Goal: Transaction & Acquisition: Purchase product/service

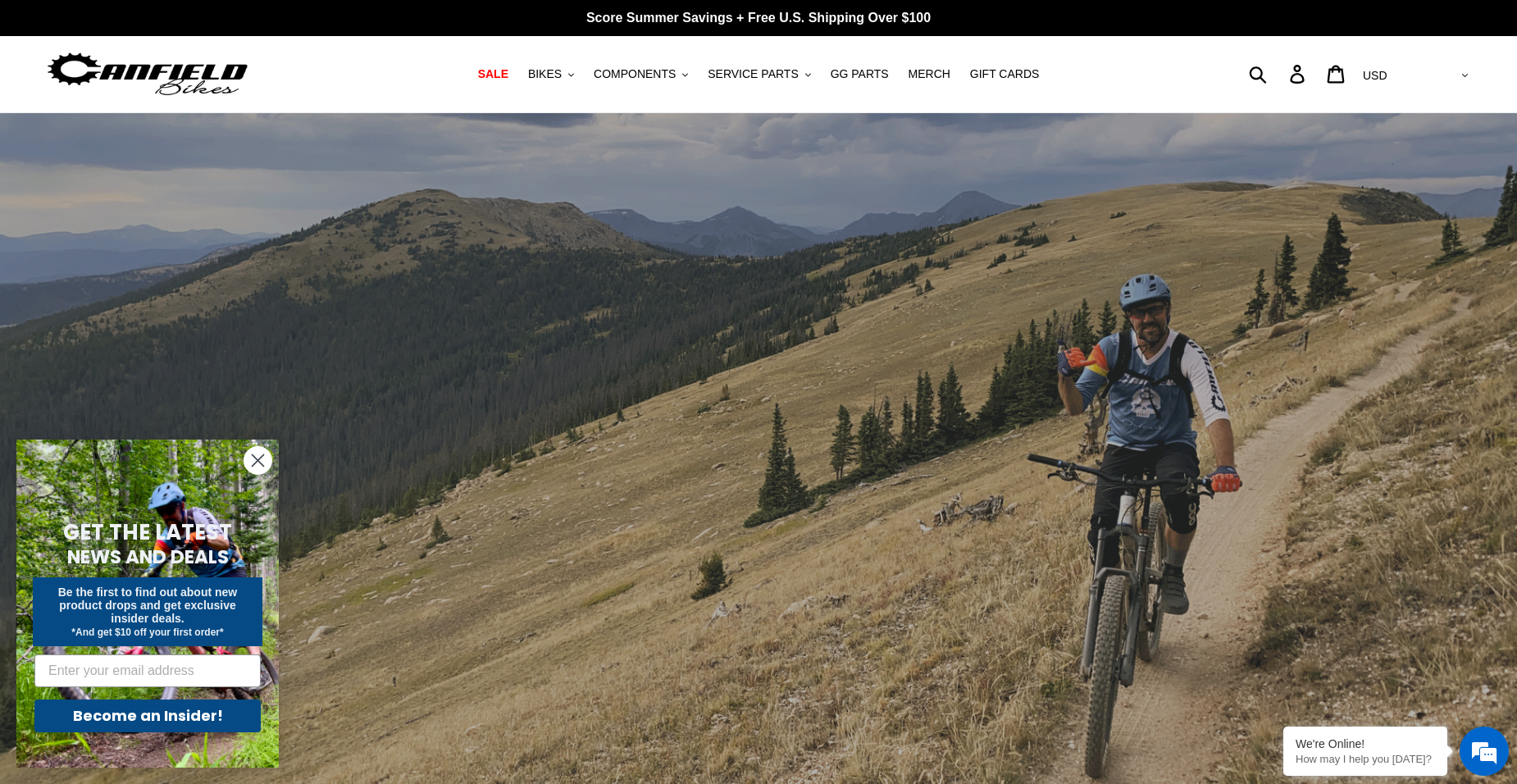
scroll to position [82, 0]
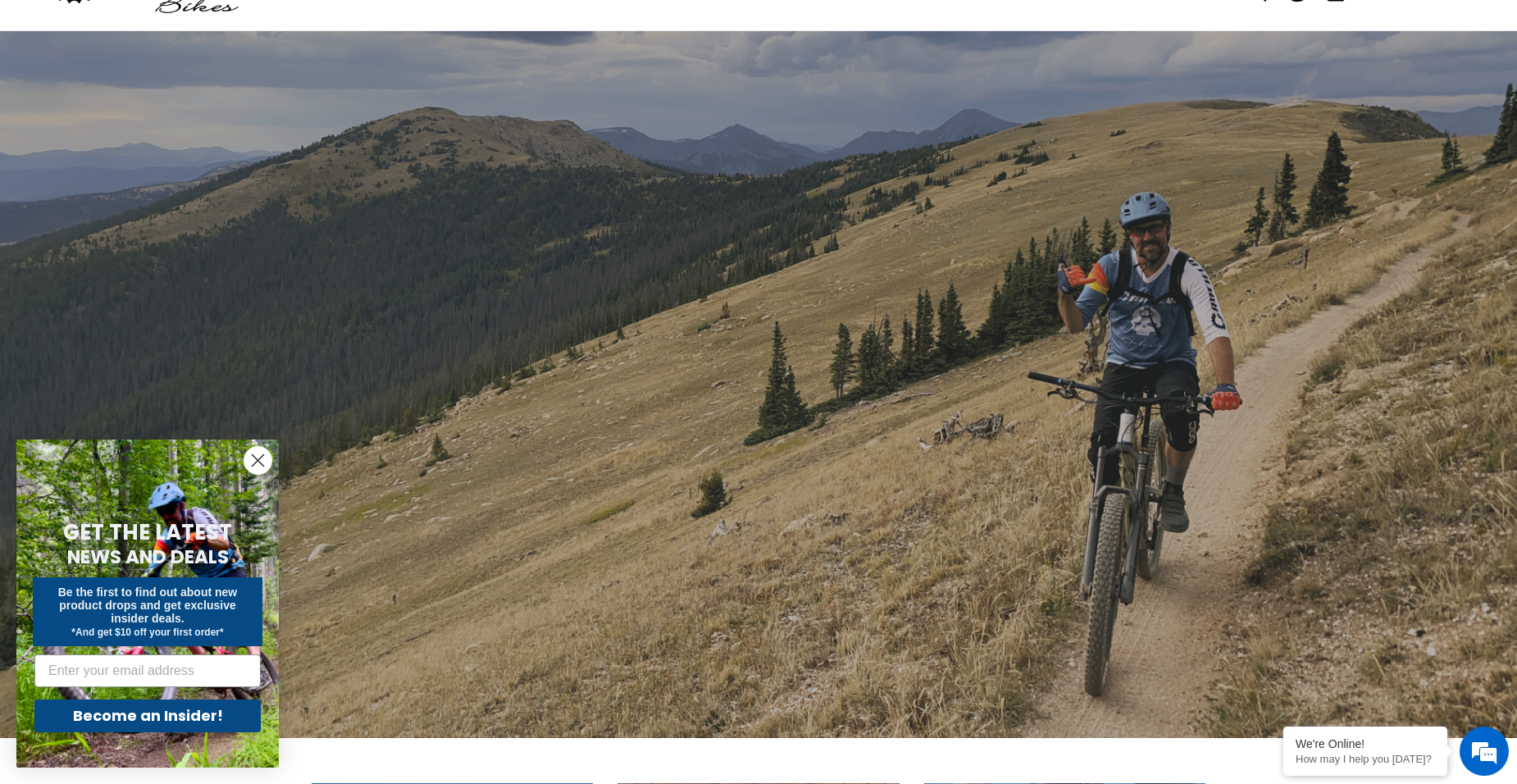
click at [248, 452] on circle "Close dialog" at bounding box center [258, 460] width 27 height 27
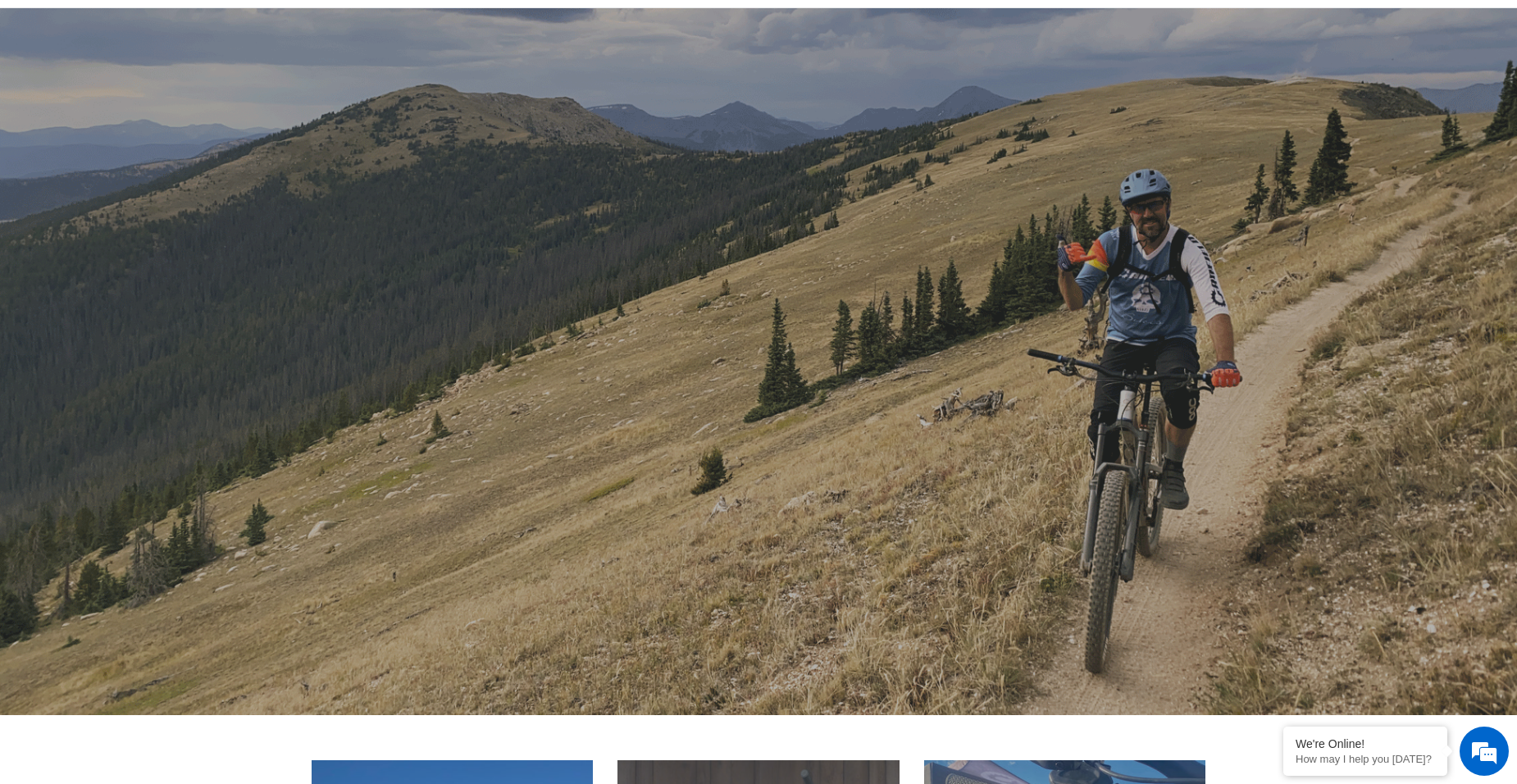
scroll to position [0, 0]
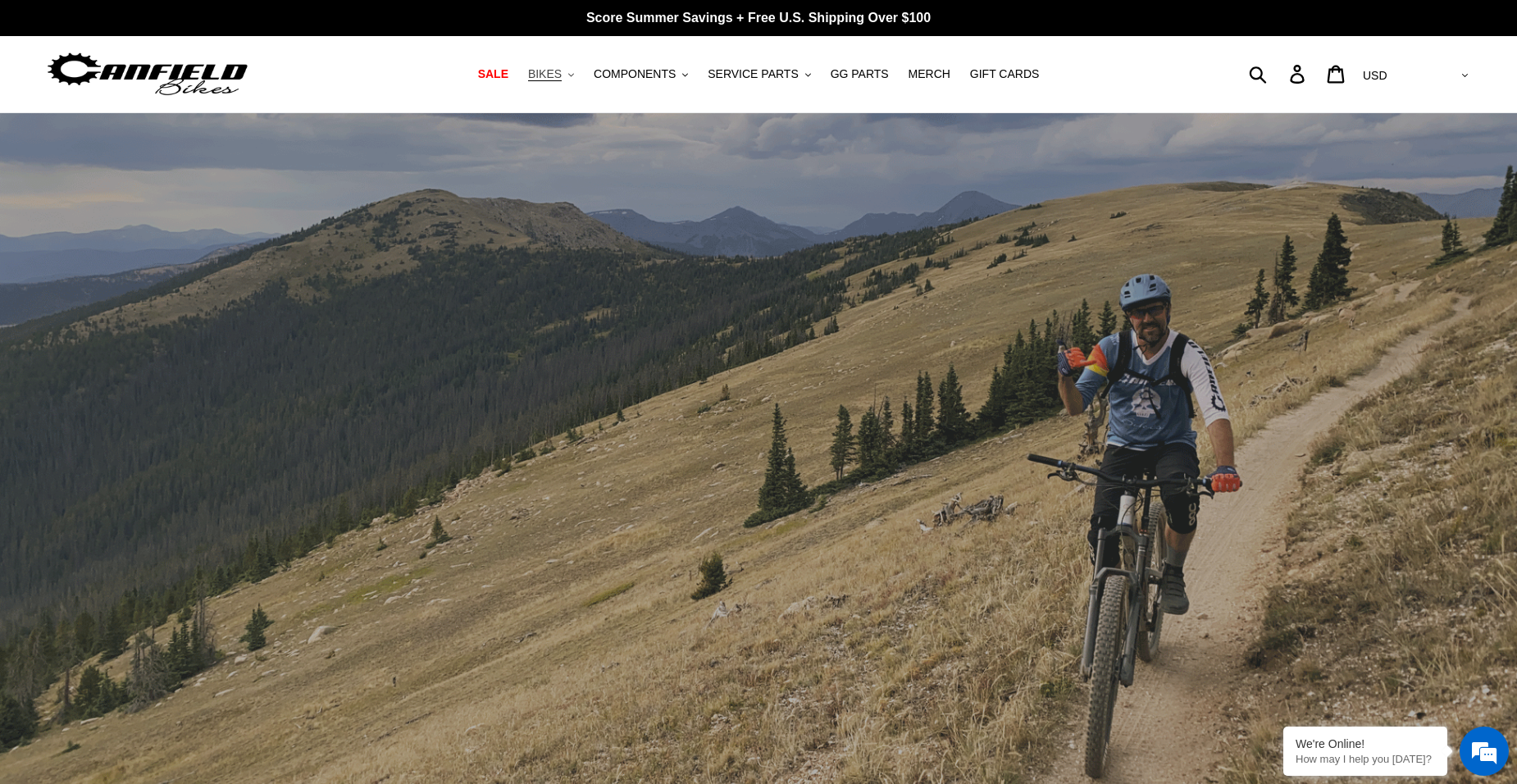
click at [562, 74] on span "BIKES" at bounding box center [544, 74] width 34 height 13
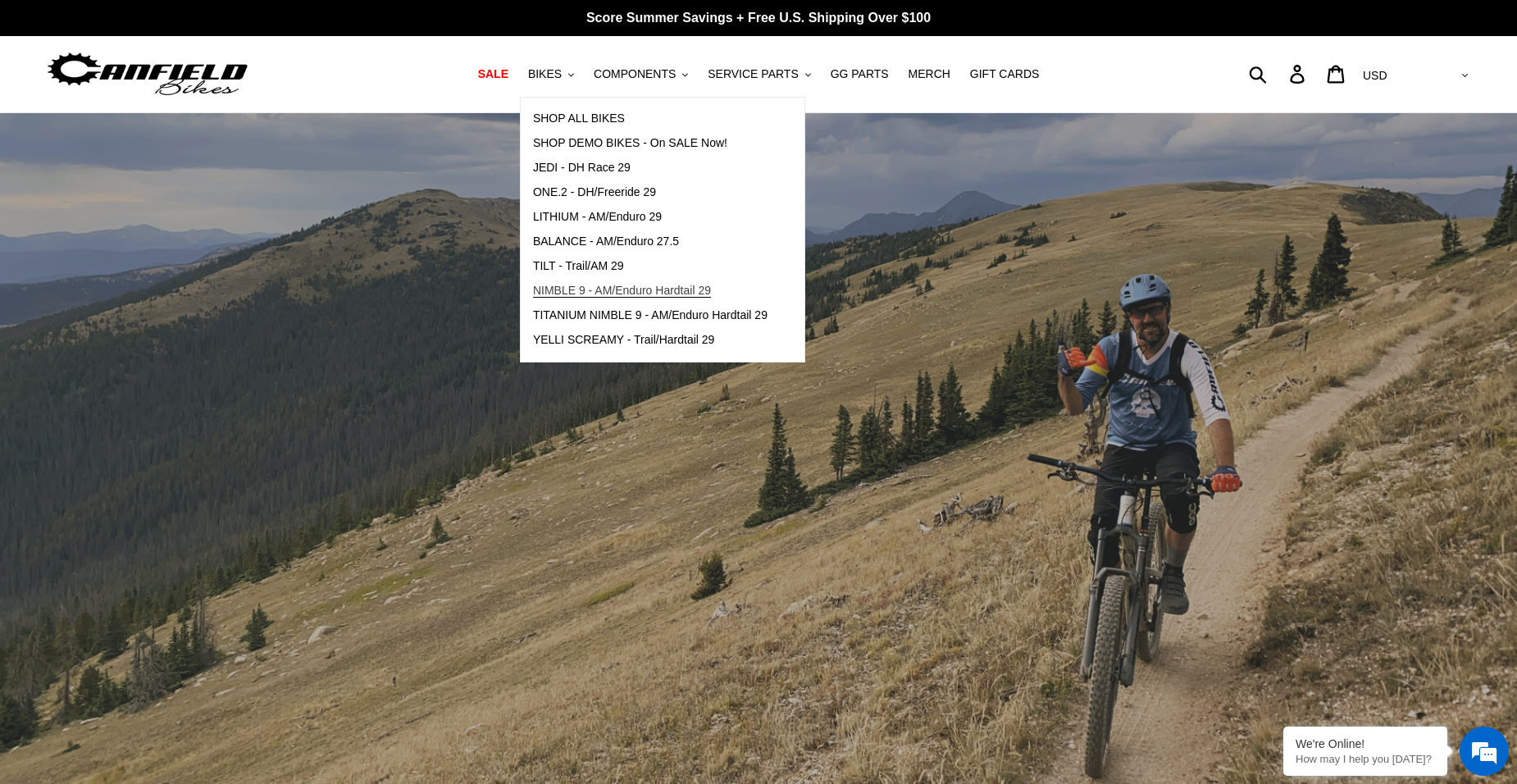
click at [599, 290] on span "NIMBLE 9 - AM/Enduro Hardtail 29" at bounding box center [622, 291] width 178 height 13
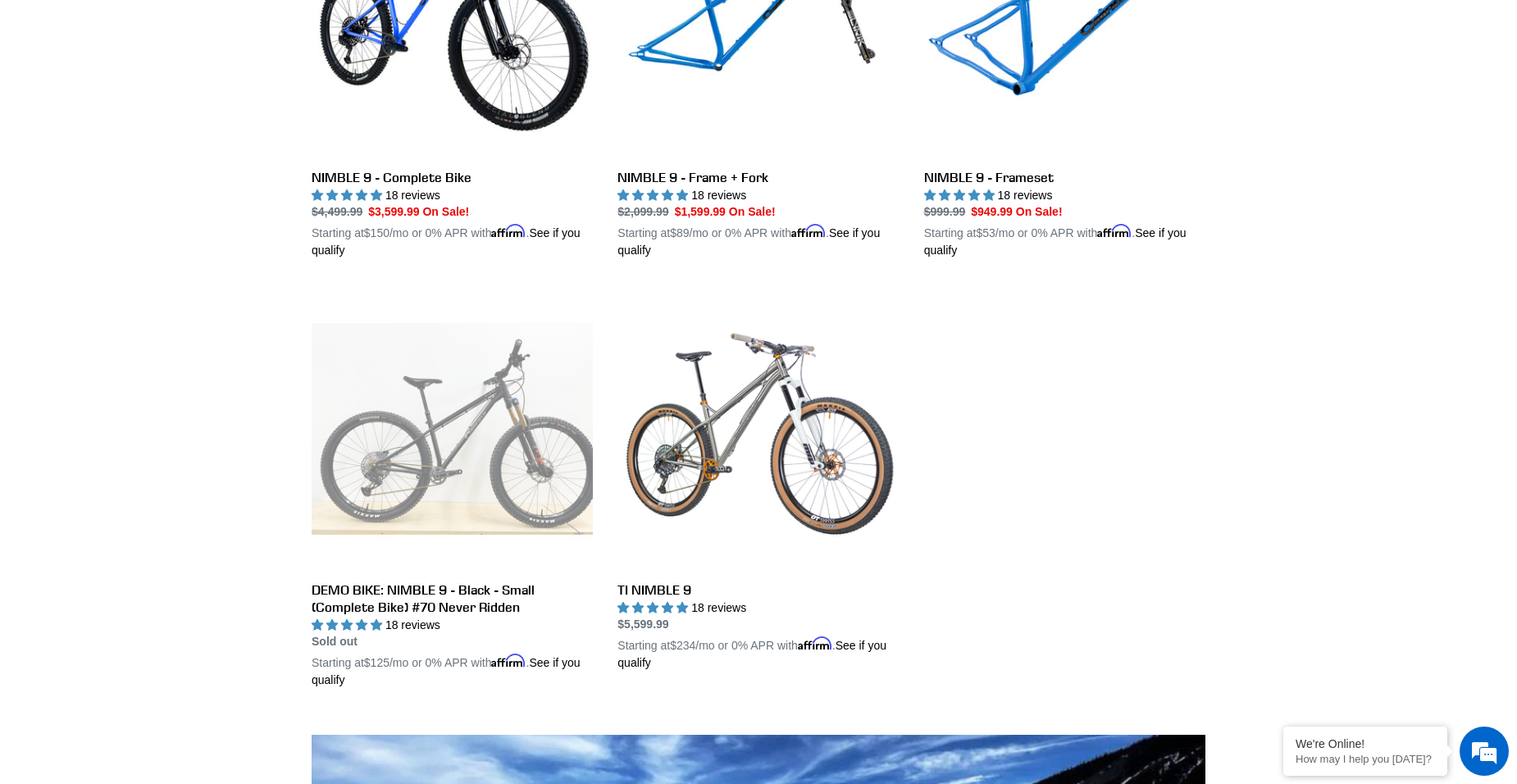
scroll to position [738, 0]
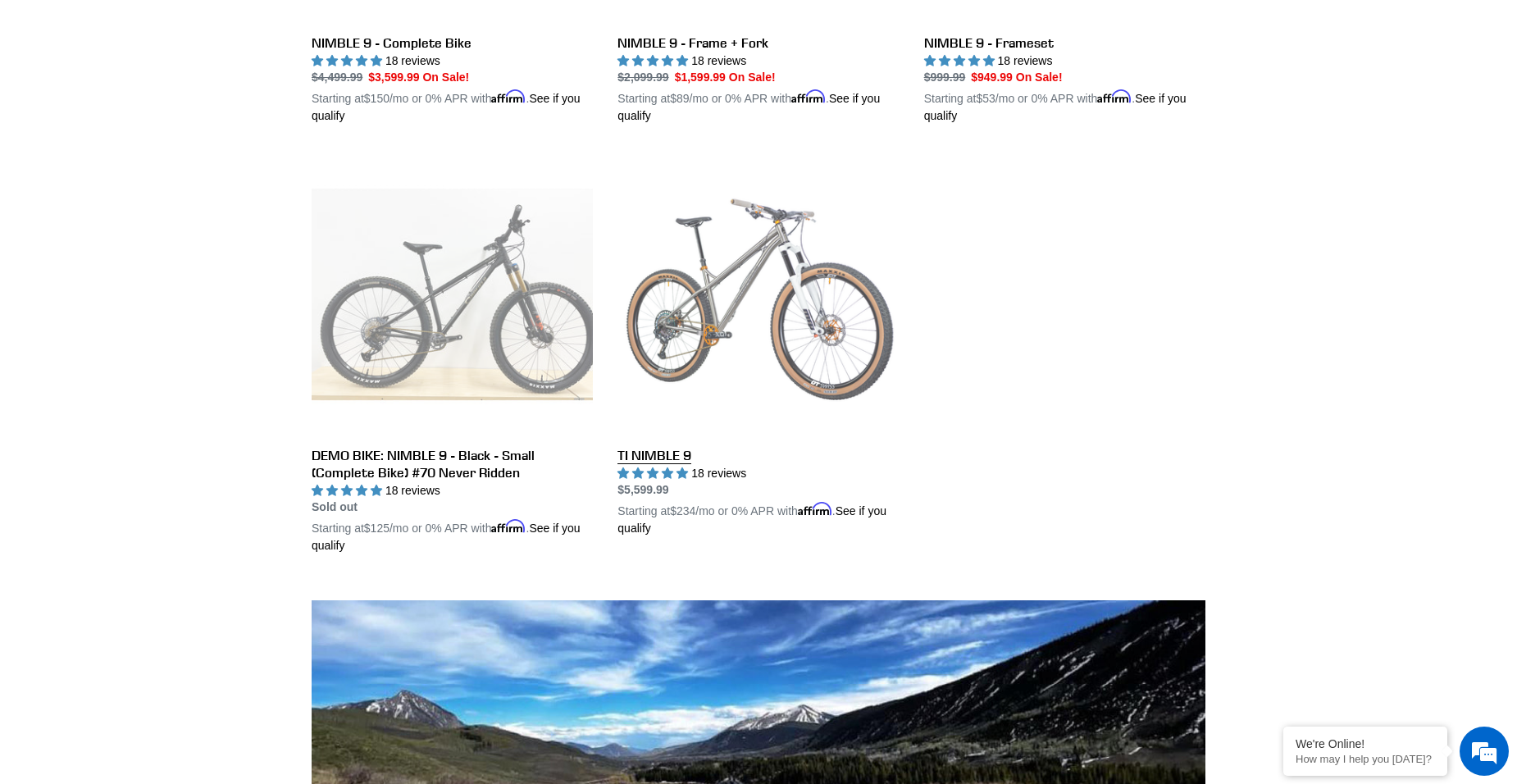
click at [663, 456] on link "TI NIMBLE 9" at bounding box center [758, 345] width 281 height 384
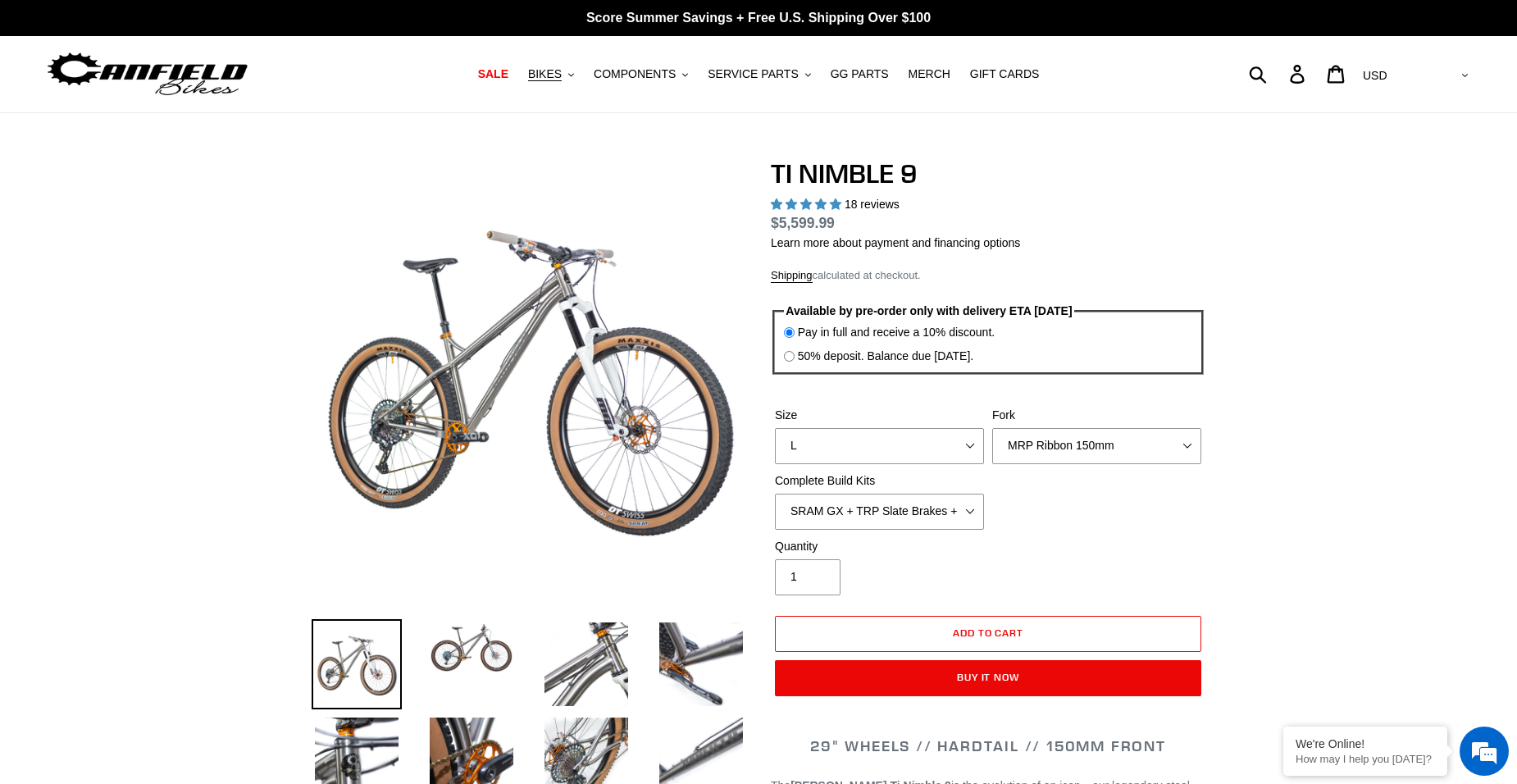
select select "highest-rating"
click at [1168, 446] on select "MRP Ribbon 150mm RockShox Lyrik 150mm Fox Factory 36 150mm Cane Creek Helm 150m…" at bounding box center [1096, 446] width 209 height 36
select select "Fork - None"
click at [992, 429] on select "MRP Ribbon 150mm RockShox Lyrik 150mm Fox Factory 36 150mm Cane Creek Helm 150m…" at bounding box center [1096, 446] width 209 height 36
click at [931, 514] on select "SRAM GX + TRP Slate Brakes + Rotors + e13 LG-1 Wheels SHIMANO XT + SHIMANO brak…" at bounding box center [879, 511] width 209 height 36
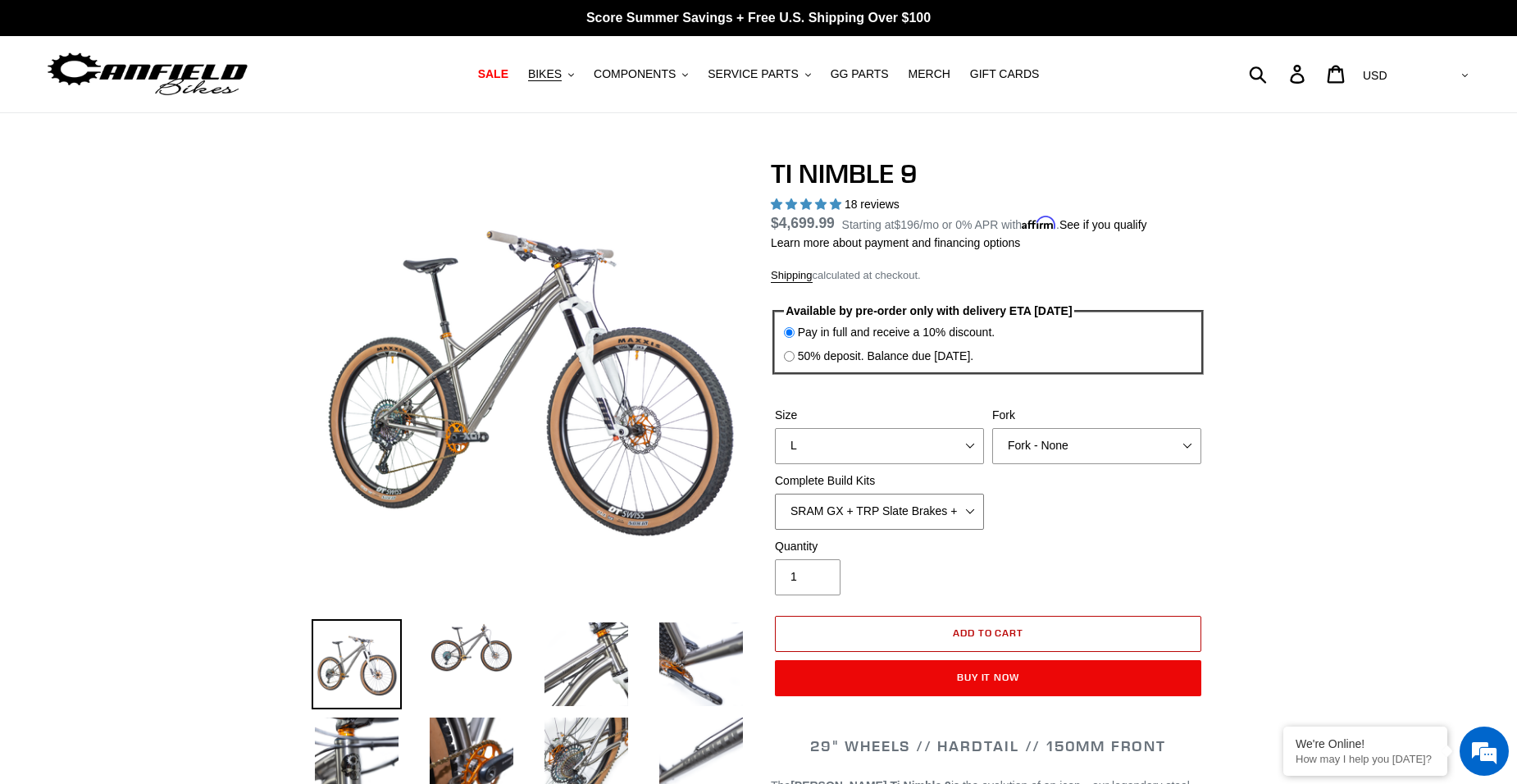
select select "Complete Build Kit - None (Contact us for Custom Builds)"
click at [775, 494] on select "SRAM GX + TRP Slate Brakes + Rotors + e13 LG-1 Wheels SHIMANO XT + SHIMANO brak…" at bounding box center [879, 511] width 209 height 36
click at [939, 358] on label "50% deposit. Balance due [DATE]." at bounding box center [886, 356] width 176 height 17
click at [795, 358] on input "50% deposit. Balance due [DATE]." at bounding box center [789, 355] width 11 height 11
radio input "true"
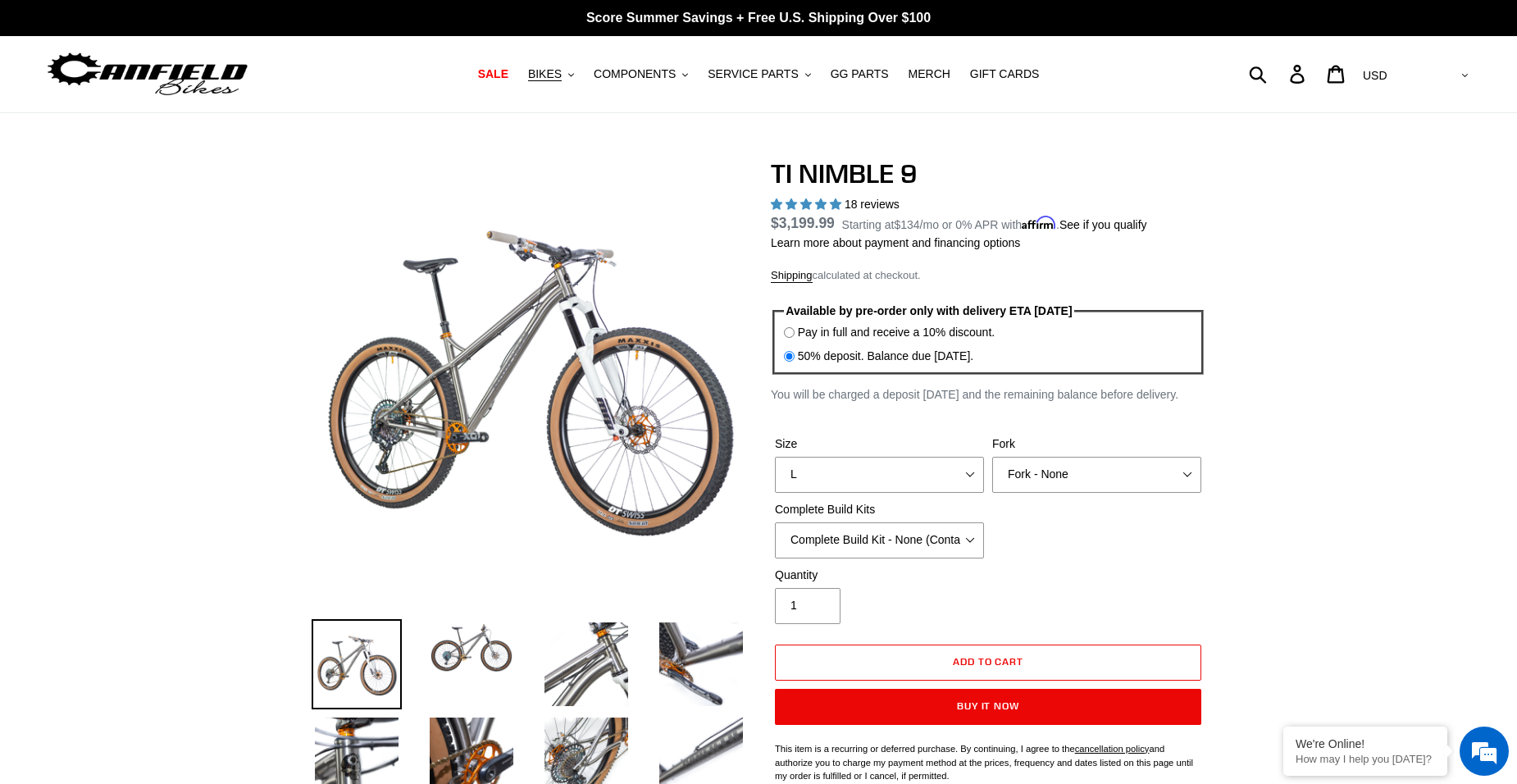
click at [906, 336] on label "Pay in full and receive a 10% discount." at bounding box center [897, 332] width 196 height 17
click at [795, 336] on input "Pay in full and receive a 10% discount." at bounding box center [789, 332] width 11 height 11
radio input "true"
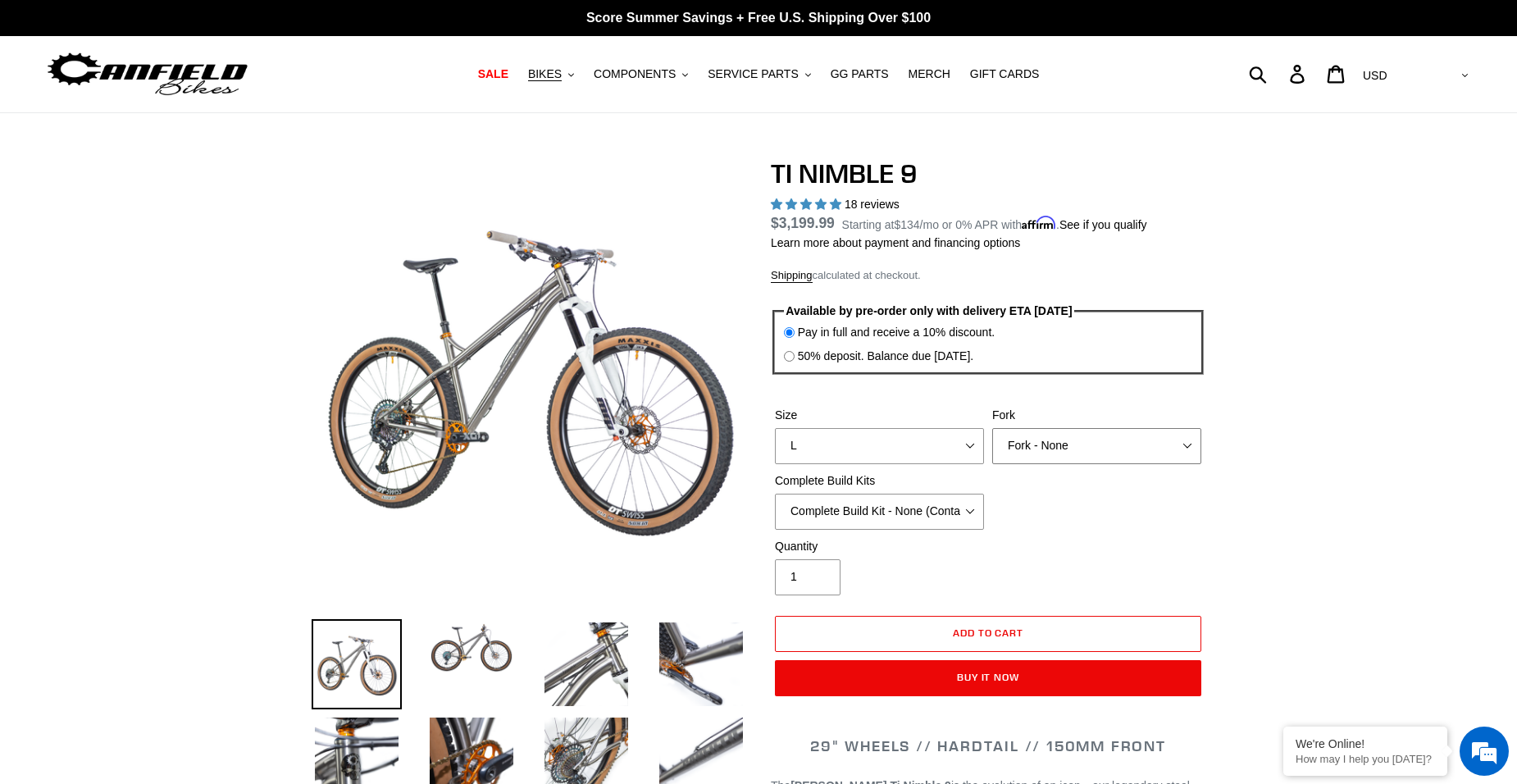
click at [1055, 457] on select "MRP Ribbon 150mm RockShox Lyrik 150mm Fox Factory 36 150mm Cane Creek Helm 150m…" at bounding box center [1096, 446] width 209 height 36
click at [992, 429] on select "MRP Ribbon 150mm RockShox Lyrik 150mm Fox Factory 36 150mm Cane Creek Helm 150m…" at bounding box center [1096, 446] width 209 height 36
click at [1033, 442] on select "MRP Ribbon 150mm RockShox Lyrik 150mm Fox Factory 36 150mm Cane Creek Helm 150m…" at bounding box center [1096, 446] width 209 height 36
click at [992, 429] on select "MRP Ribbon 150mm RockShox Lyrik 150mm Fox Factory 36 150mm Cane Creek Helm 150m…" at bounding box center [1096, 446] width 209 height 36
click at [1033, 435] on select "MRP Ribbon 150mm RockShox Lyrik 150mm Fox Factory 36 150mm Cane Creek Helm 150m…" at bounding box center [1096, 446] width 209 height 36
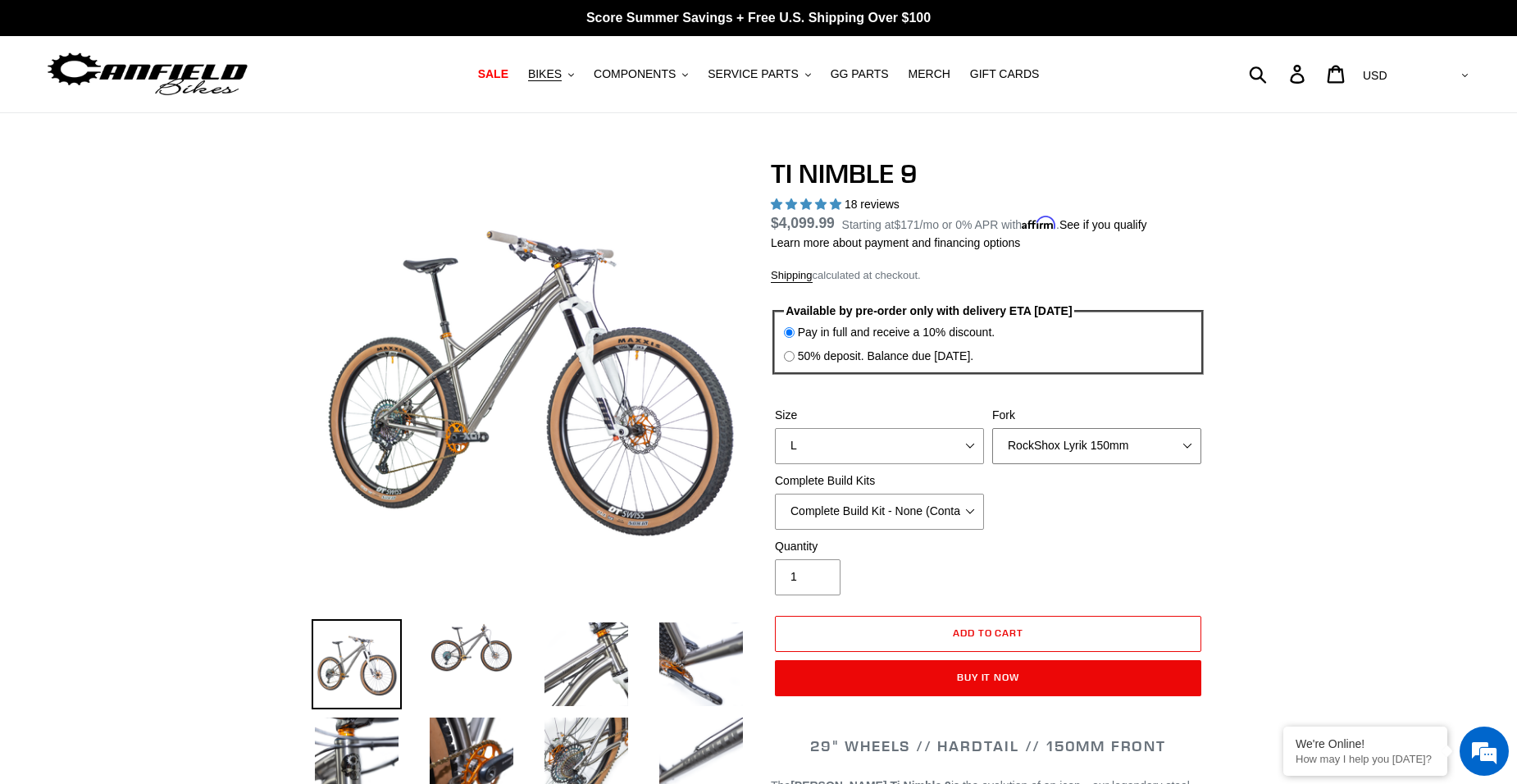
click at [992, 429] on select "MRP Ribbon 150mm RockShox Lyrik 150mm Fox Factory 36 150mm Cane Creek Helm 150m…" at bounding box center [1096, 446] width 209 height 36
drag, startPoint x: 1019, startPoint y: 448, endPoint x: 1019, endPoint y: 457, distance: 9.0
click at [1019, 448] on select "MRP Ribbon 150mm RockShox Lyrik 150mm Fox Factory 36 150mm Cane Creek Helm 150m…" at bounding box center [1096, 446] width 209 height 36
click at [992, 429] on select "MRP Ribbon 150mm RockShox Lyrik 150mm Fox Factory 36 150mm Cane Creek Helm 150m…" at bounding box center [1096, 446] width 209 height 36
click at [1028, 451] on select "MRP Ribbon 150mm RockShox Lyrik 150mm Fox Factory 36 150mm Cane Creek Helm 150m…" at bounding box center [1096, 446] width 209 height 36
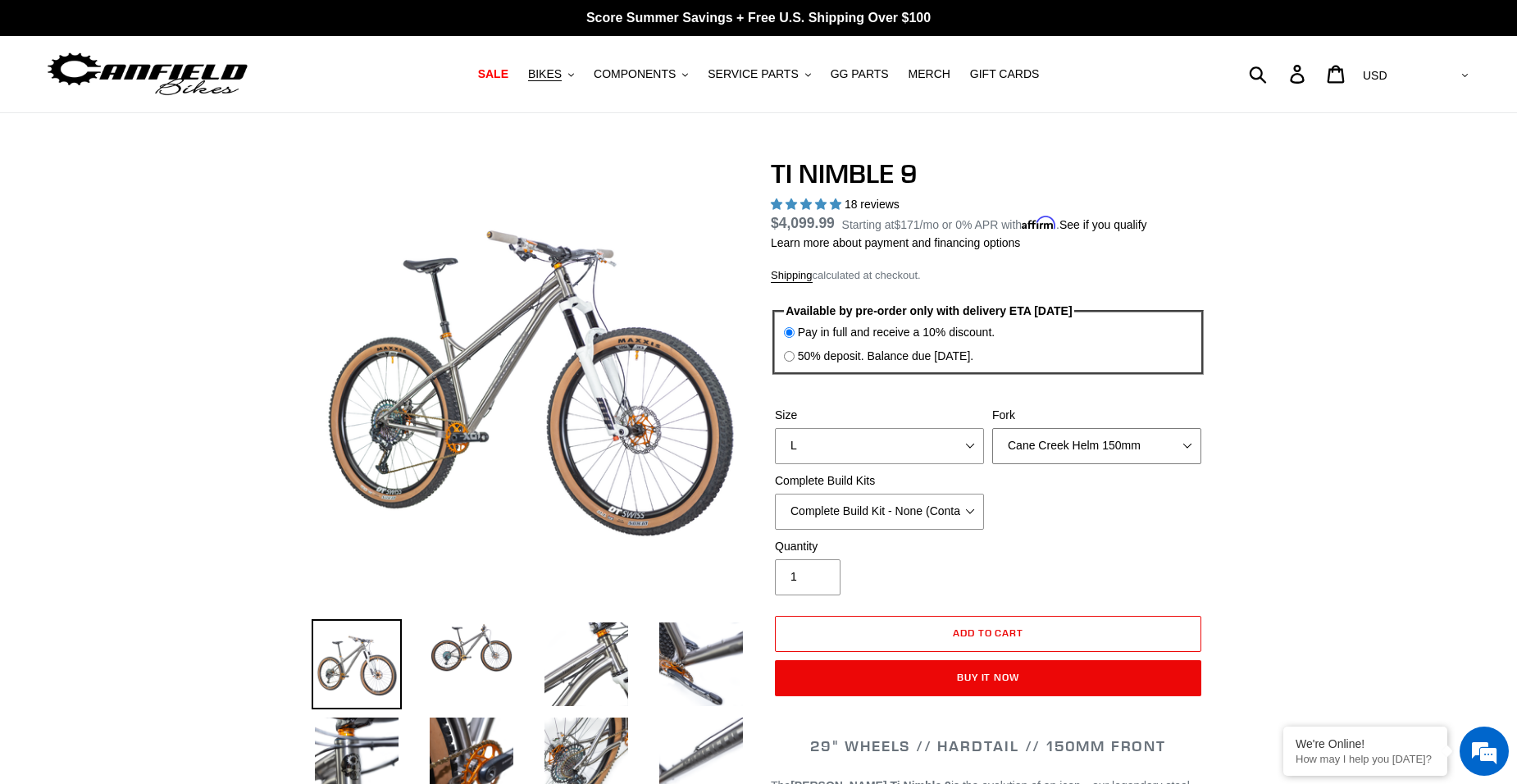
click at [992, 429] on select "MRP Ribbon 150mm RockShox Lyrik 150mm Fox Factory 36 150mm Cane Creek Helm 150m…" at bounding box center [1096, 446] width 209 height 36
click at [1031, 444] on select "MRP Ribbon 150mm RockShox Lyrik 150mm Fox Factory 36 150mm Cane Creek Helm 150m…" at bounding box center [1096, 446] width 209 height 36
click at [992, 429] on select "MRP Ribbon 150mm RockShox Lyrik 150mm Fox Factory 36 150mm Cane Creek Helm 150m…" at bounding box center [1096, 446] width 209 height 36
click at [1037, 440] on select "MRP Ribbon 150mm RockShox Lyrik 150mm Fox Factory 36 150mm Cane Creek Helm 150m…" at bounding box center [1096, 446] width 209 height 36
select select "MRP Ribbon 150mm"
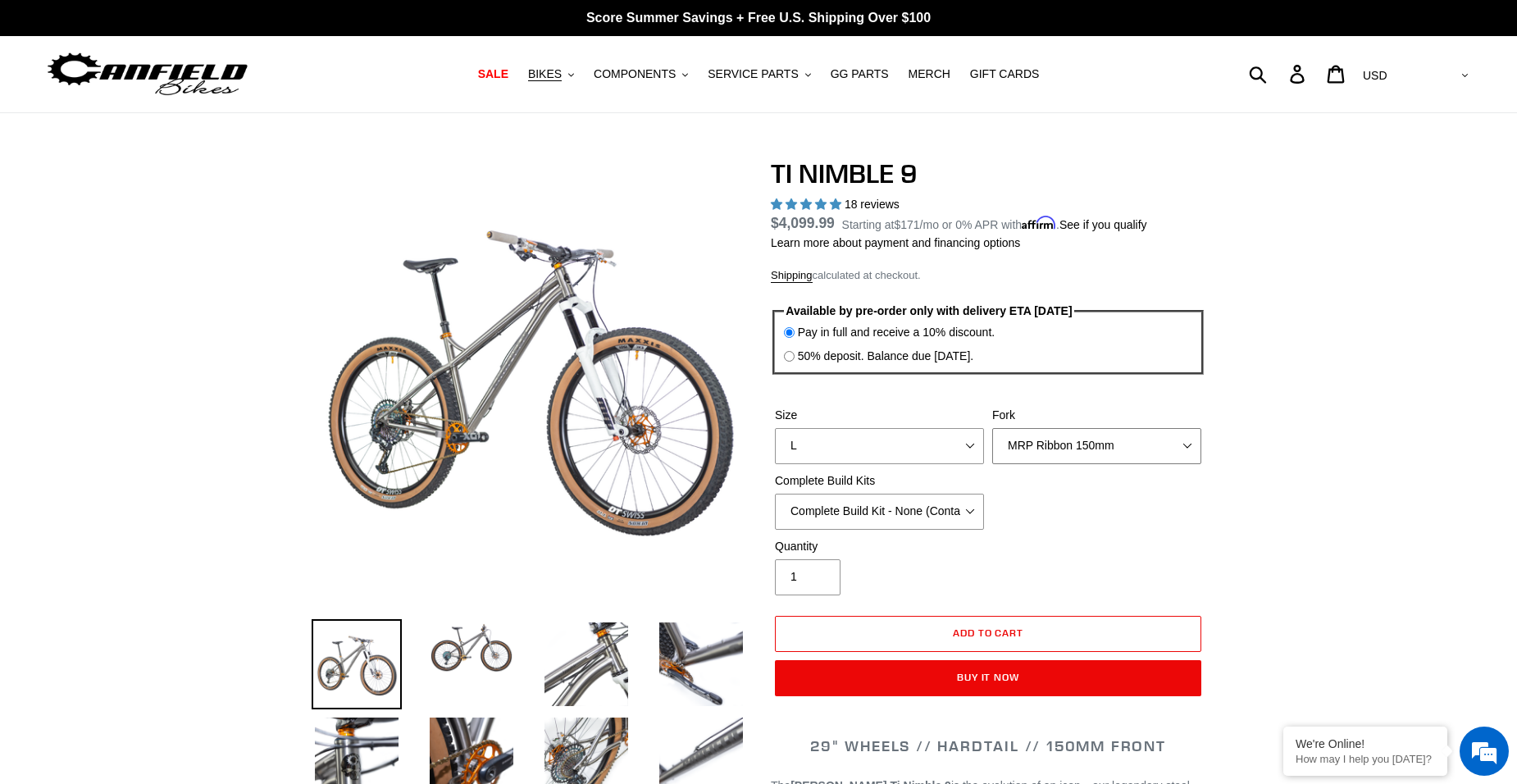
click at [992, 429] on select "MRP Ribbon 150mm RockShox Lyrik 150mm Fox Factory 36 150mm Cane Creek Helm 150m…" at bounding box center [1096, 446] width 209 height 36
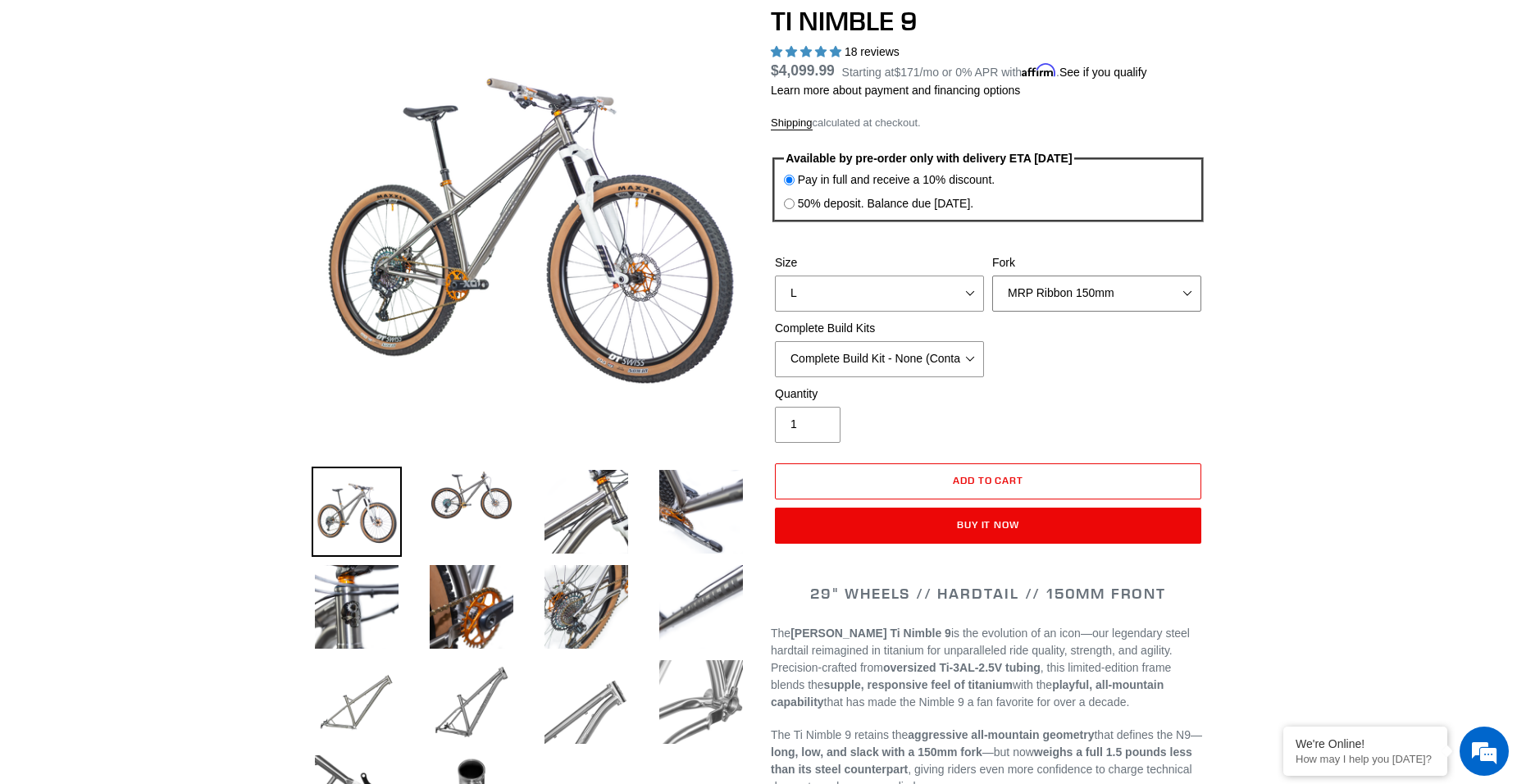
scroll to position [164, 0]
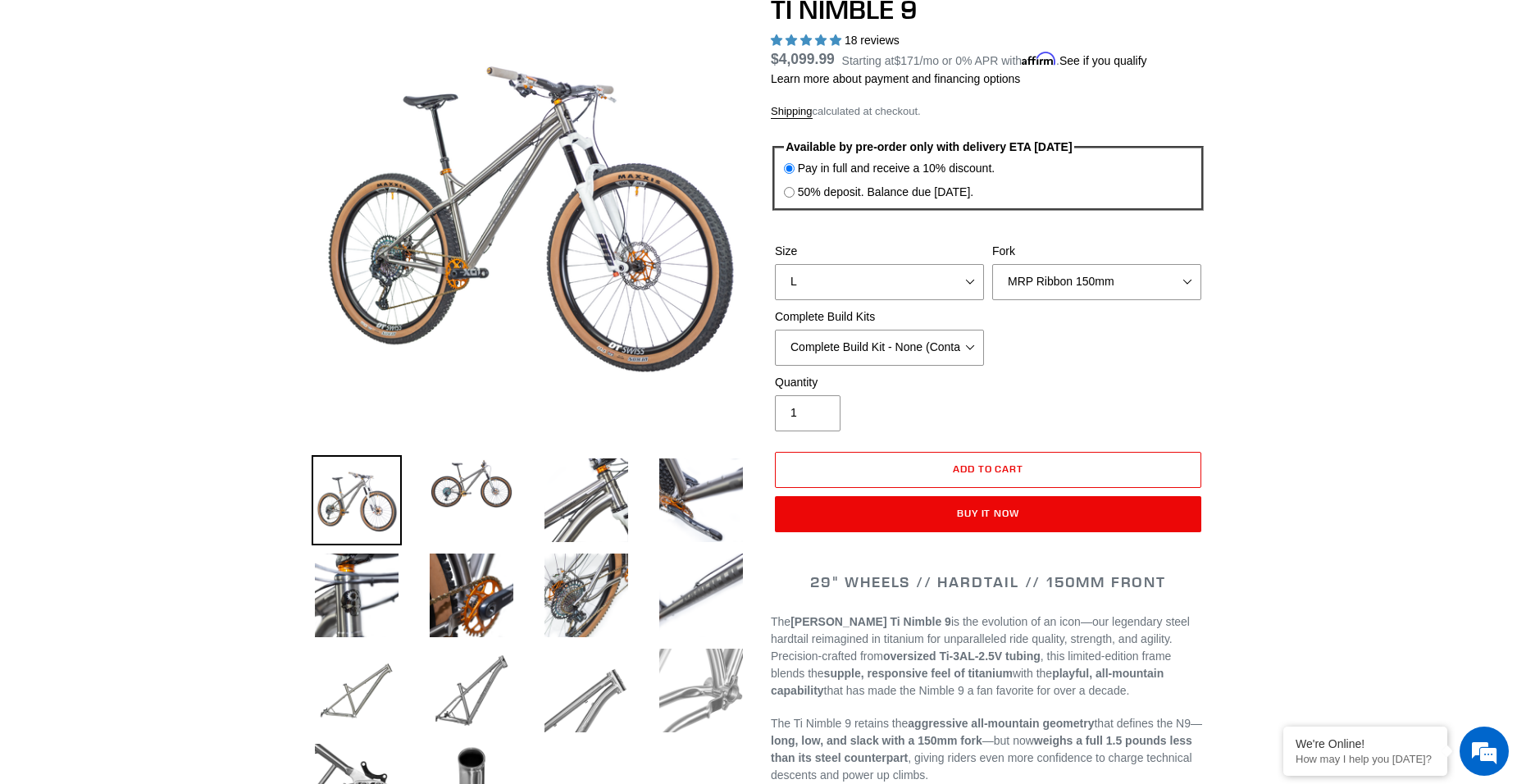
click at [734, 696] on img at bounding box center [701, 691] width 91 height 91
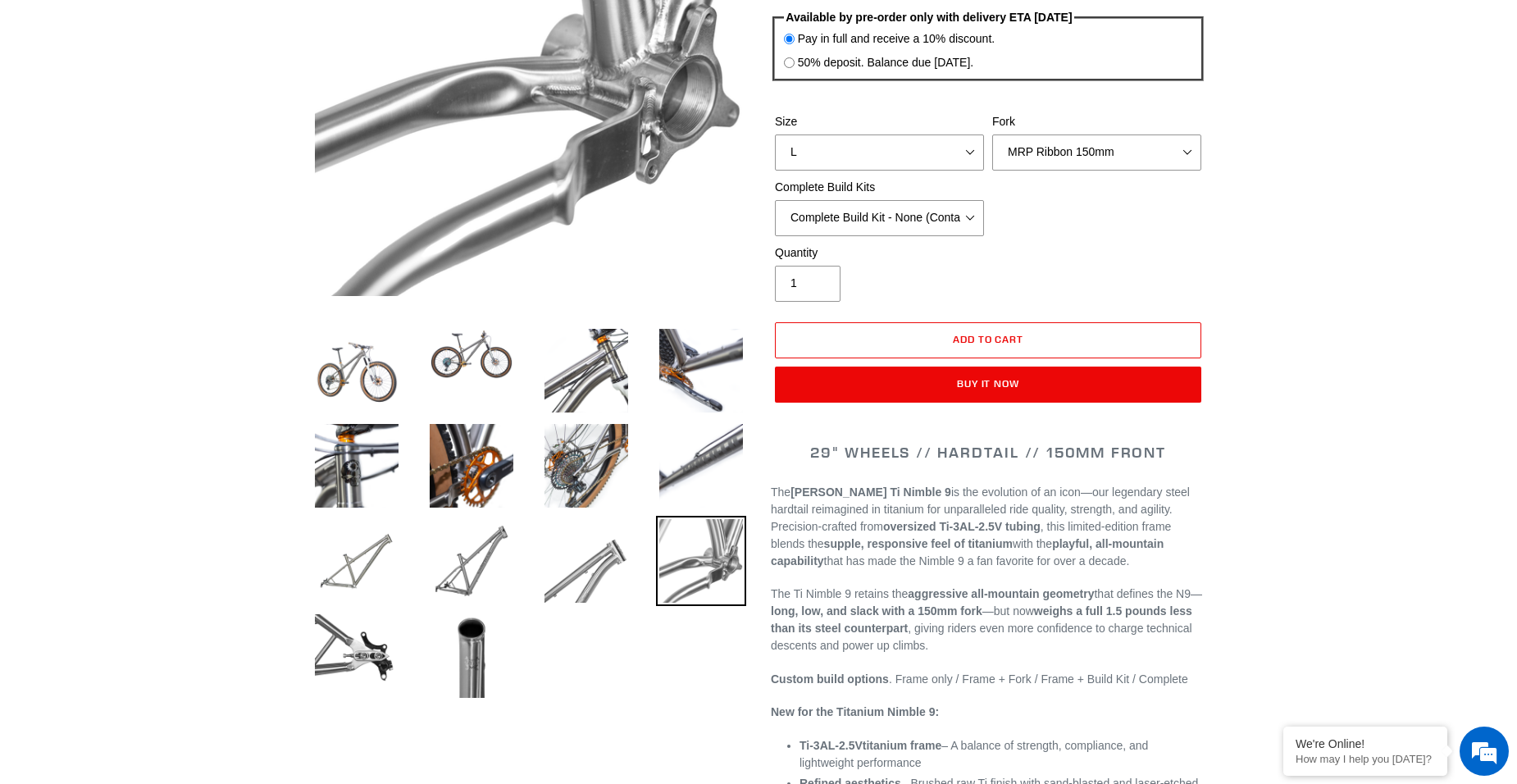
scroll to position [0, 0]
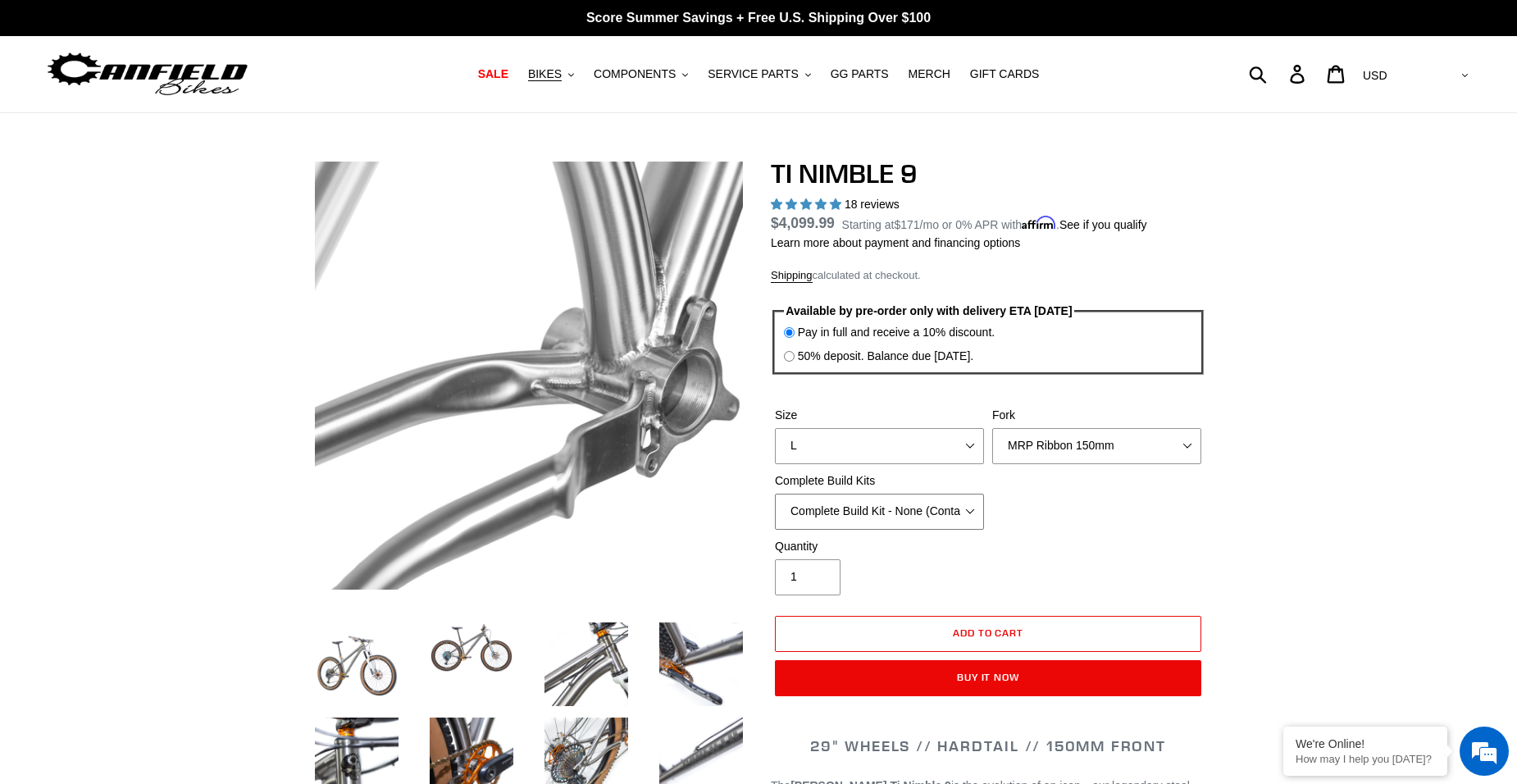
click at [939, 501] on select "SRAM GX + TRP Slate Brakes + Rotors + e13 LG-1 Wheels SHIMANO XT + SHIMANO brak…" at bounding box center [879, 511] width 209 height 36
click at [775, 494] on select "SRAM GX + TRP Slate Brakes + Rotors + e13 LG-1 Wheels SHIMANO XT + SHIMANO brak…" at bounding box center [879, 511] width 209 height 36
click at [926, 504] on select "SRAM GX + TRP Slate Brakes + Rotors + e13 LG-1 Wheels SHIMANO XT + SHIMANO brak…" at bounding box center [879, 511] width 209 height 36
click at [775, 494] on select "SRAM GX + TRP Slate Brakes + Rotors + e13 LG-1 Wheels SHIMANO XT + SHIMANO brak…" at bounding box center [879, 511] width 209 height 36
click at [896, 514] on select "SRAM GX + TRP Slate Brakes + Rotors + e13 LG-1 Wheels SHIMANO XT + SHIMANO brak…" at bounding box center [879, 511] width 209 height 36
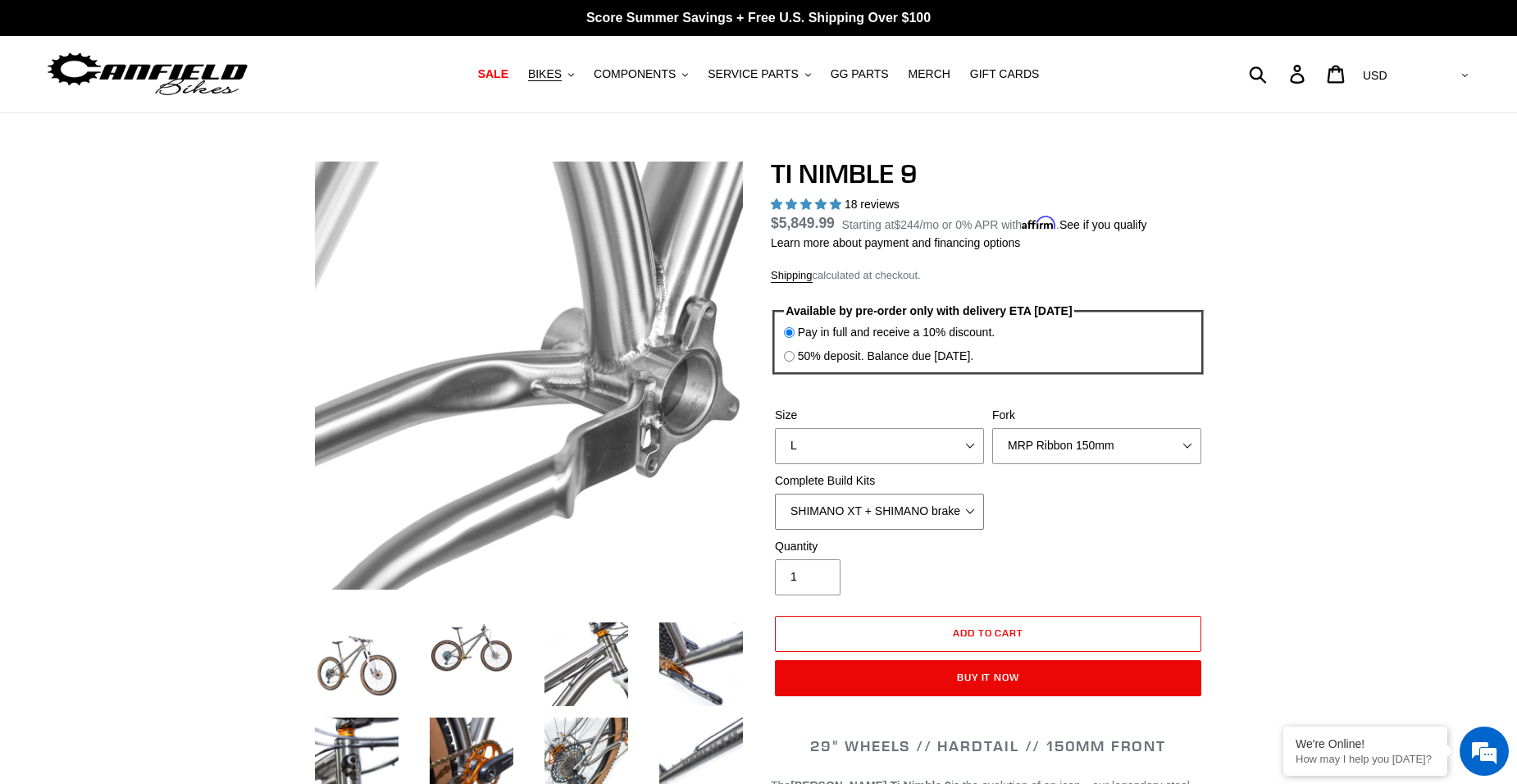
select select "SRAM GX + TRP Slate Brakes + Rotors + e13 LG-1 Wheels"
click at [775, 494] on select "SRAM GX + TRP Slate Brakes + Rotors + e13 LG-1 Wheels SHIMANO XT + SHIMANO brak…" at bounding box center [879, 511] width 209 height 36
